Goal: Transaction & Acquisition: Obtain resource

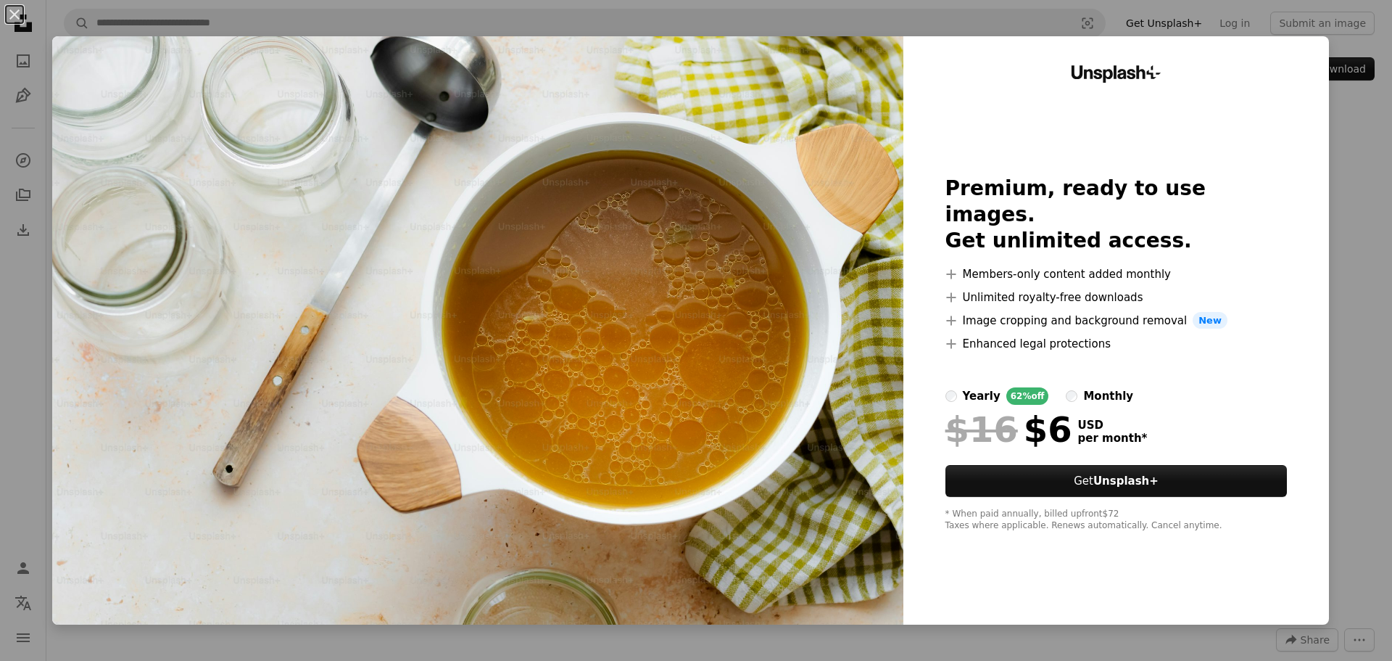
click at [1339, 175] on div "An X shape Unsplash+ Premium, ready to use images. Get unlimited access. A plus…" at bounding box center [696, 330] width 1392 height 661
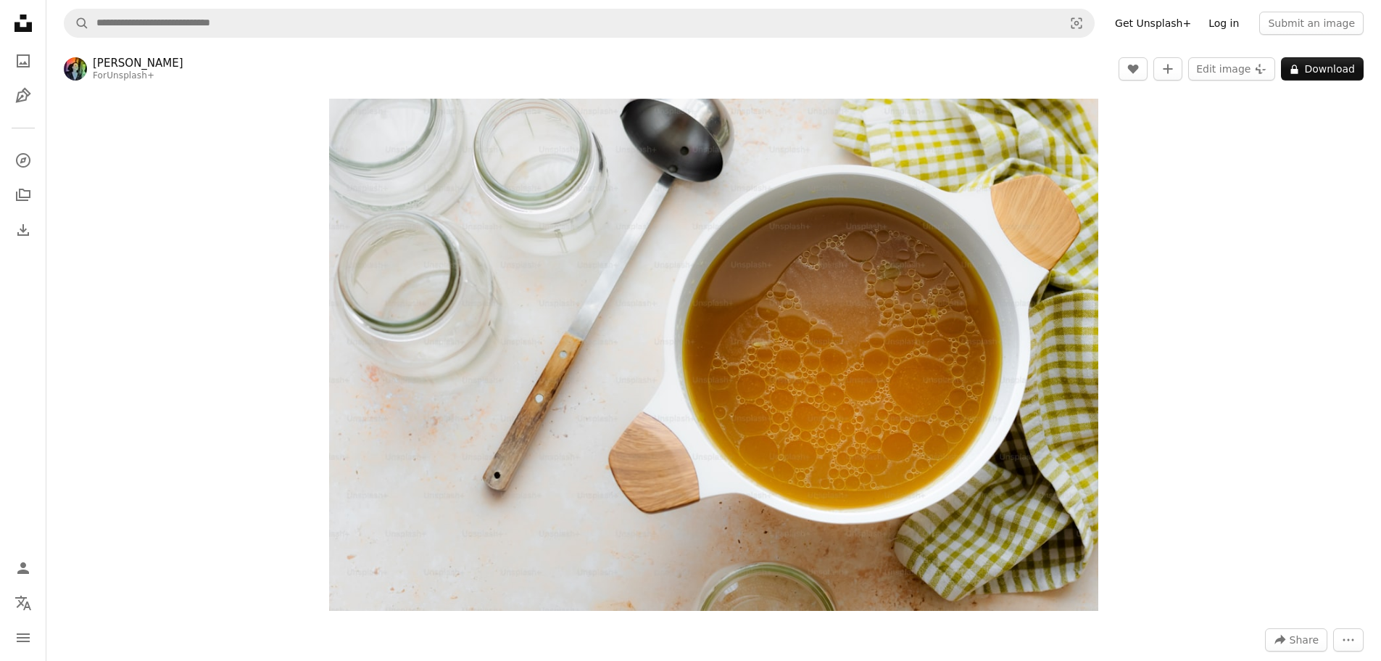
click at [1234, 23] on link "Log in" at bounding box center [1224, 23] width 48 height 23
